Goal: Task Accomplishment & Management: Complete application form

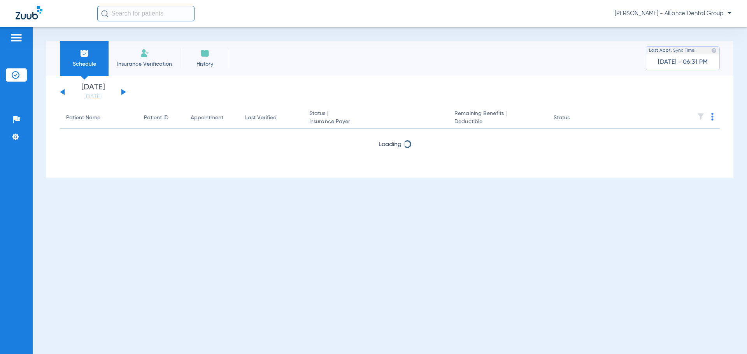
click at [133, 53] on li "Insurance Verification" at bounding box center [145, 58] width 72 height 35
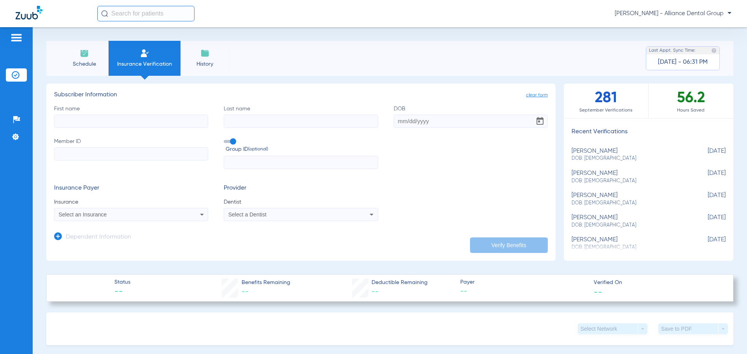
click at [98, 115] on input "First name" at bounding box center [131, 121] width 154 height 13
click at [65, 121] on input "First name Required" at bounding box center [131, 121] width 154 height 13
type input "akari"
type input "oya"
type input "[DATE]"
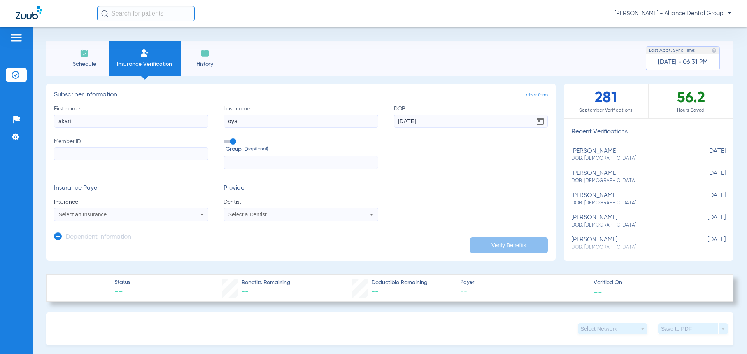
drag, startPoint x: 72, startPoint y: 157, endPoint x: 72, endPoint y: 152, distance: 5.1
click at [72, 154] on input "Member ID" at bounding box center [131, 153] width 154 height 13
type input "xyh991536595"
click at [194, 210] on div "Select an Insurance" at bounding box center [130, 214] width 153 height 9
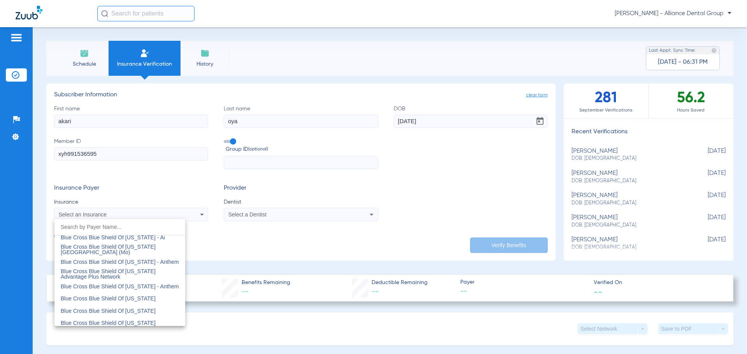
scroll to position [700, 0]
click at [145, 309] on mat-option "Blue Cross Blue Shield Of [US_STATE]" at bounding box center [119, 314] width 131 height 12
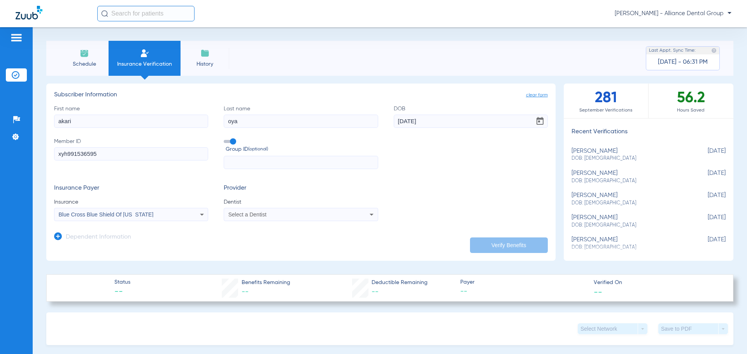
click at [318, 217] on div "Select a Dentist" at bounding box center [286, 214] width 116 height 5
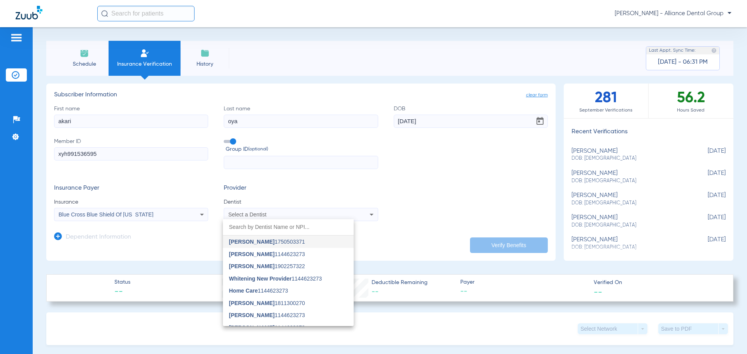
click at [239, 215] on div at bounding box center [373, 177] width 747 height 354
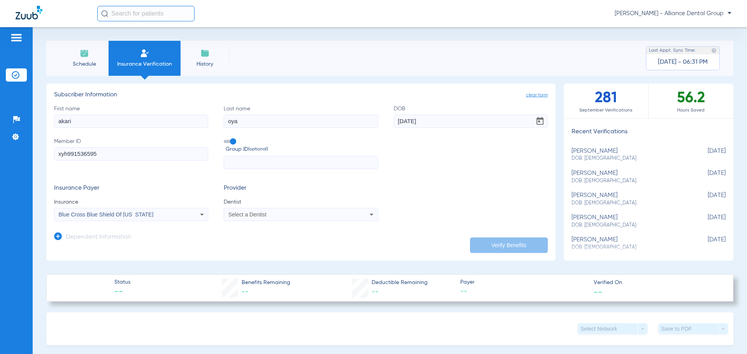
click at [239, 215] on span "Select a Dentist" at bounding box center [247, 215] width 38 height 6
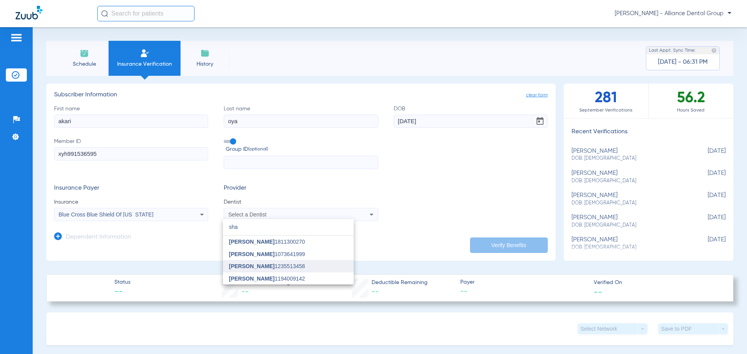
type input "sha"
click at [284, 265] on span "[PERSON_NAME] 1235513458" at bounding box center [267, 266] width 76 height 5
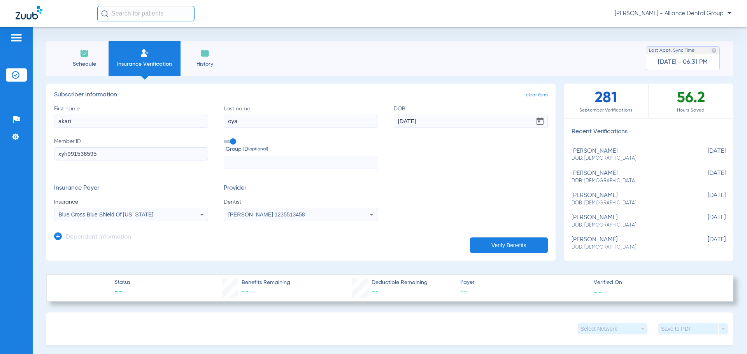
click at [503, 246] on button "Verify Benefits" at bounding box center [509, 246] width 78 height 16
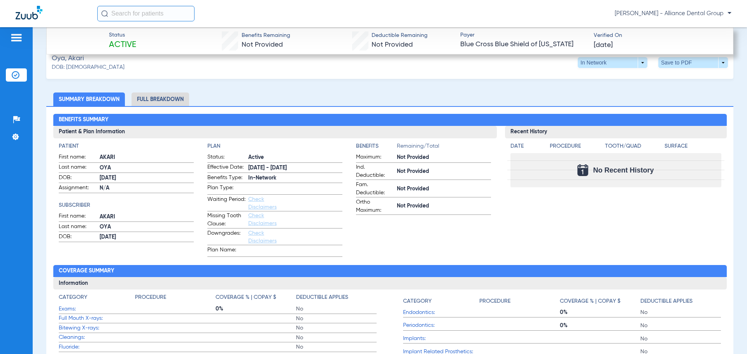
scroll to position [156, 0]
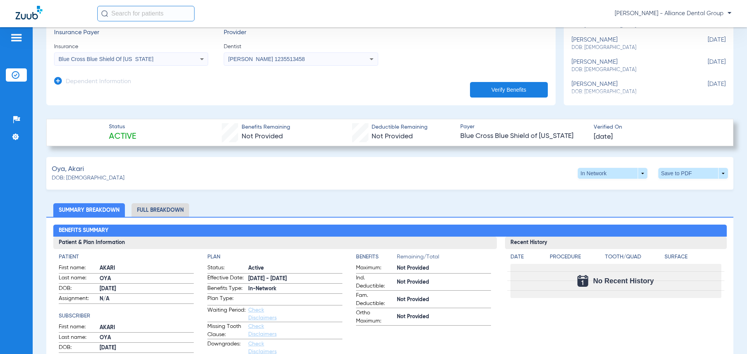
click at [168, 209] on li "Full Breakdown" at bounding box center [161, 211] width 58 height 14
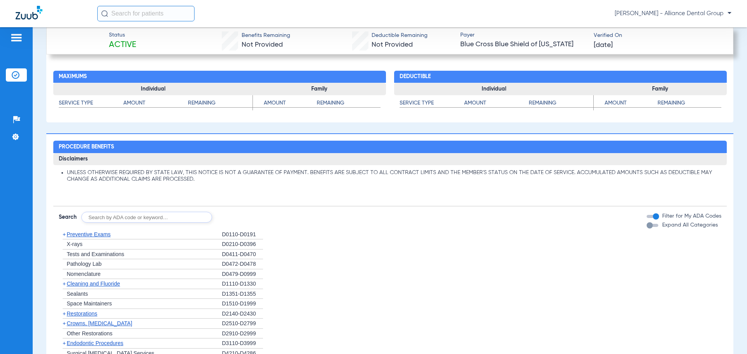
scroll to position [700, 0]
